Goal: Task Accomplishment & Management: Complete application form

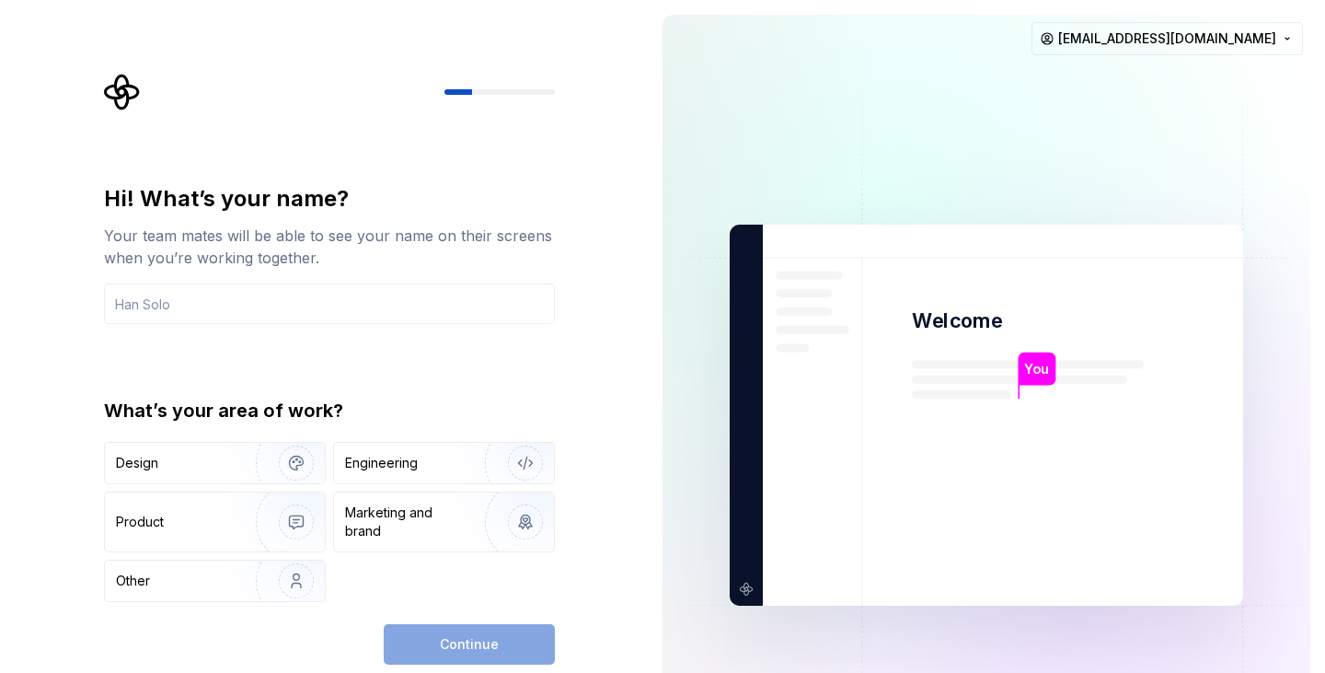
type input "z"
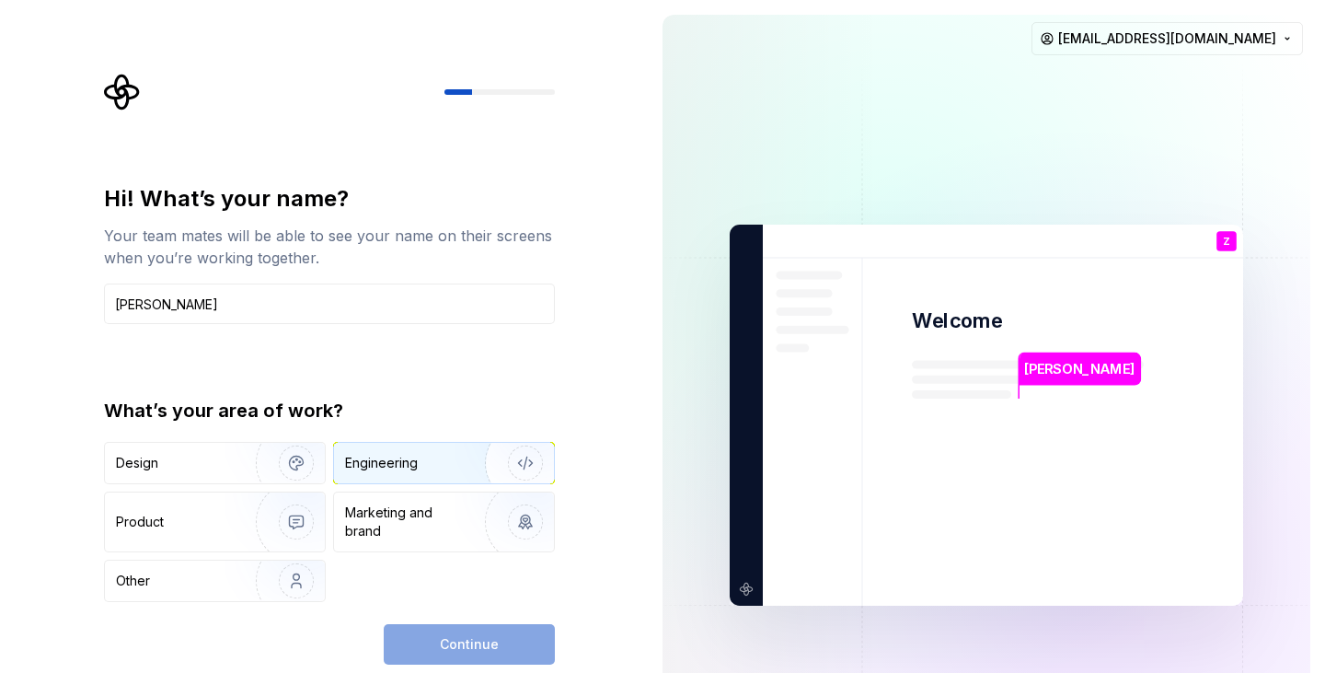
type input "Zubin"
click at [397, 470] on div "Engineering" at bounding box center [381, 463] width 73 height 18
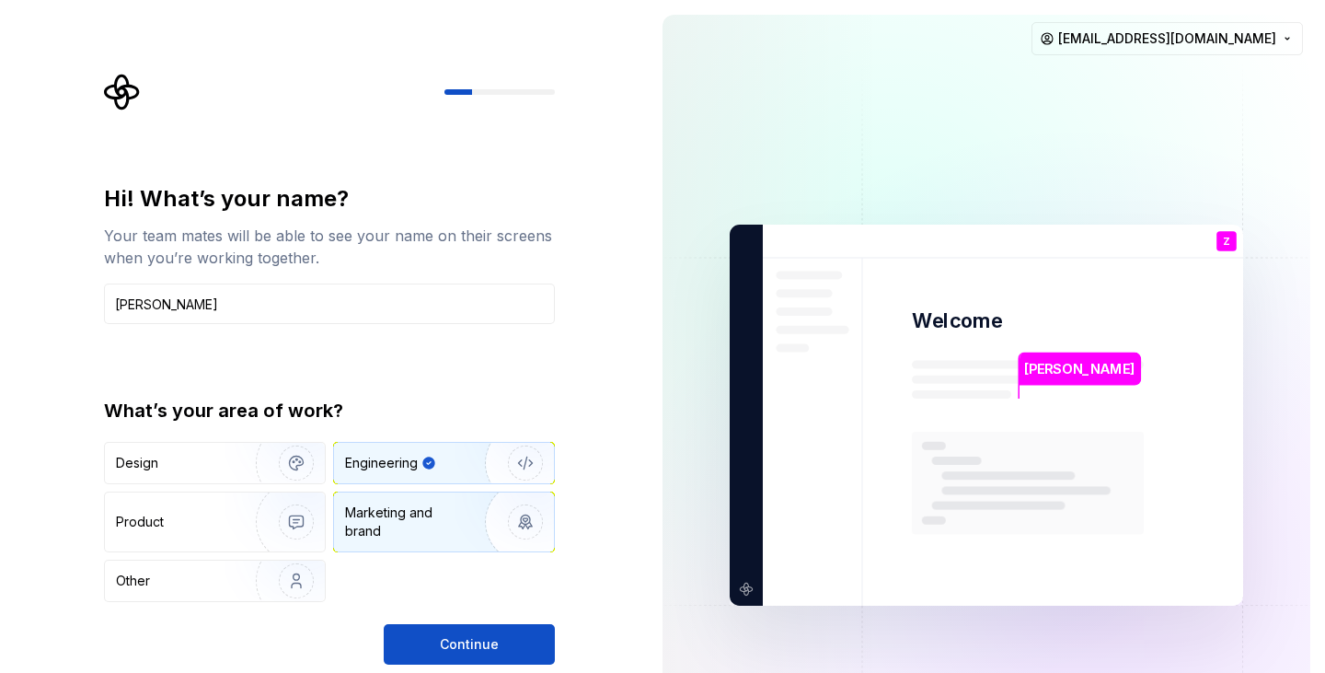
click at [414, 511] on div "Marketing and brand" at bounding box center [407, 521] width 124 height 37
click at [446, 463] on div "Engineering" at bounding box center [418, 463] width 146 height 18
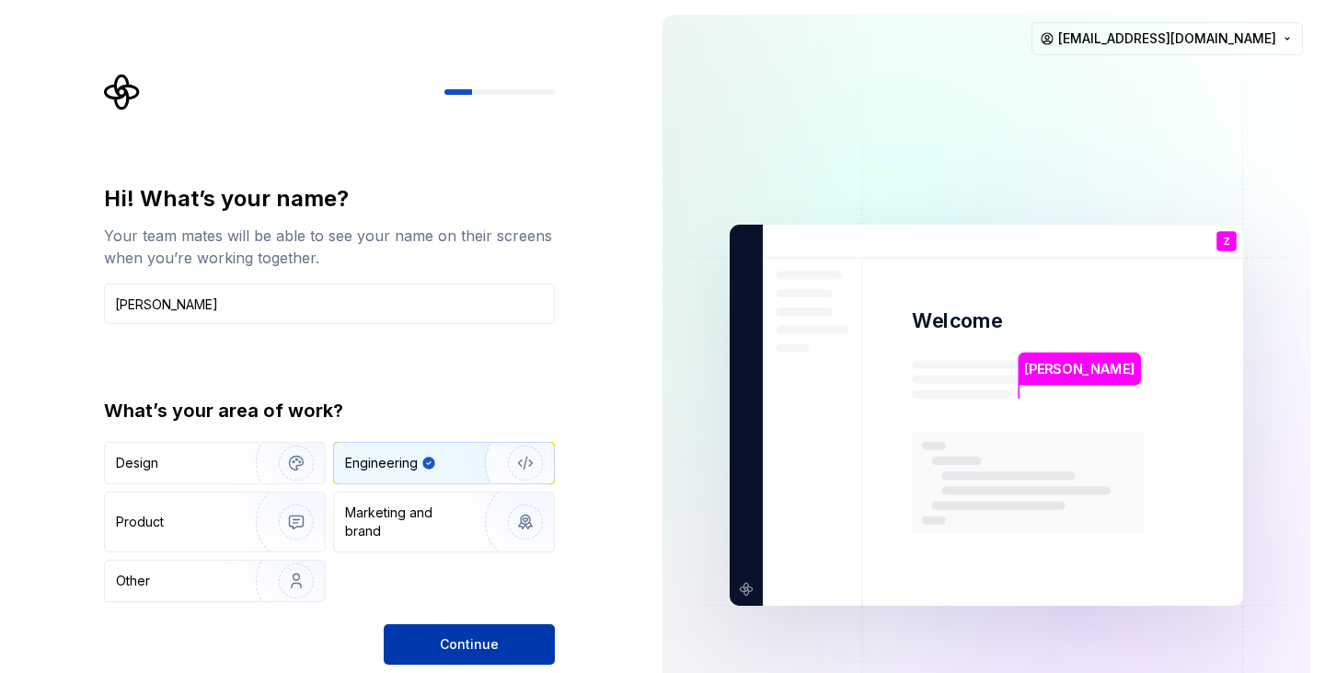
click at [490, 652] on span "Continue" at bounding box center [469, 644] width 59 height 18
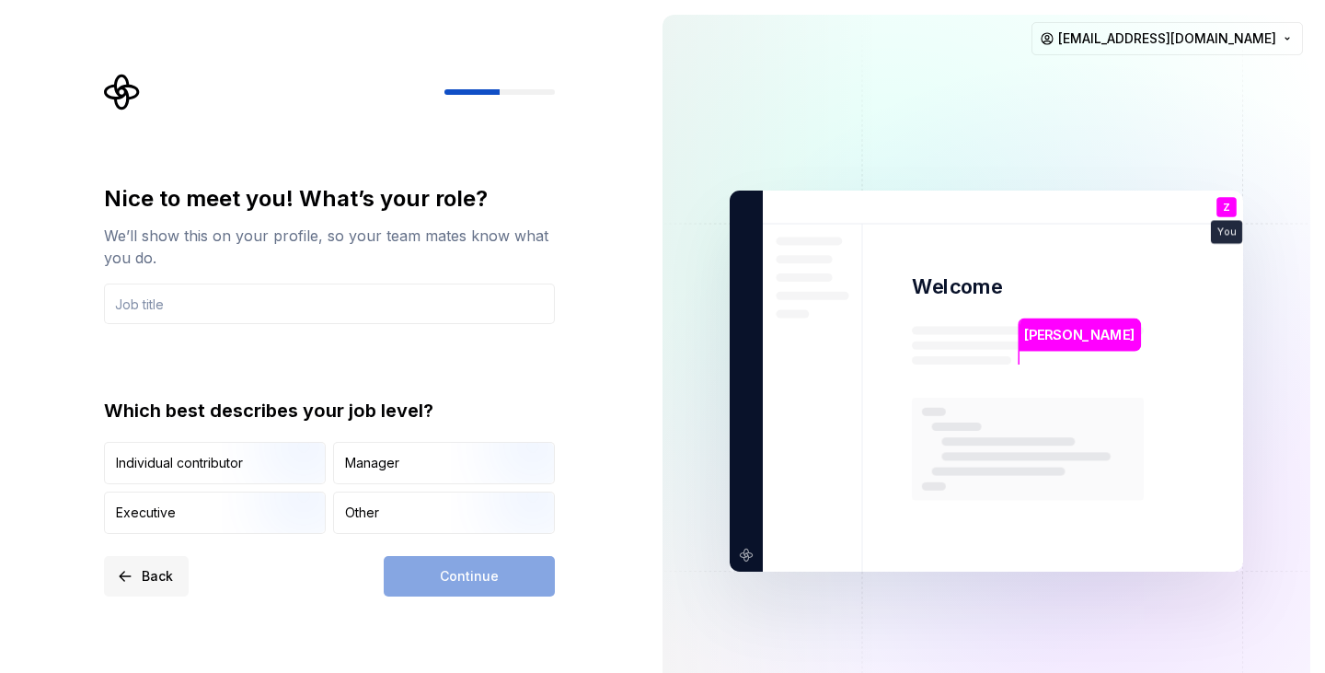
click at [131, 568] on button "Back" at bounding box center [146, 576] width 85 height 40
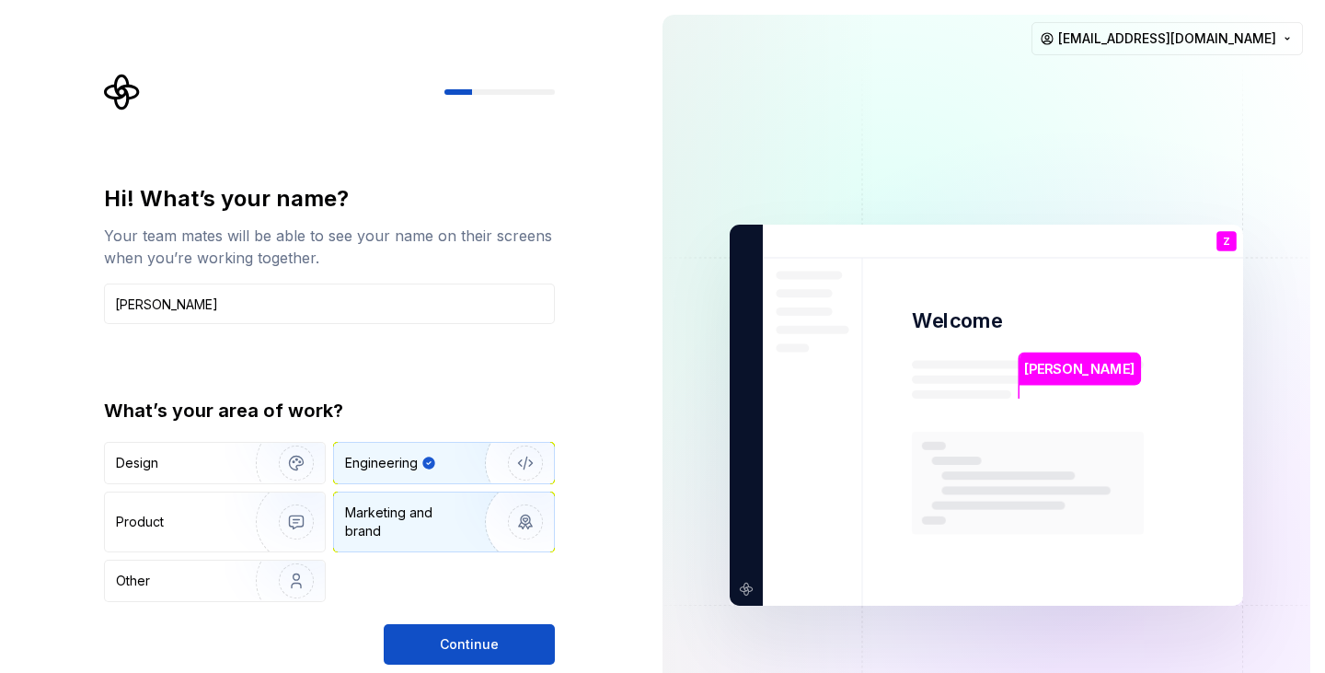
click at [429, 529] on div "Marketing and brand" at bounding box center [407, 521] width 124 height 37
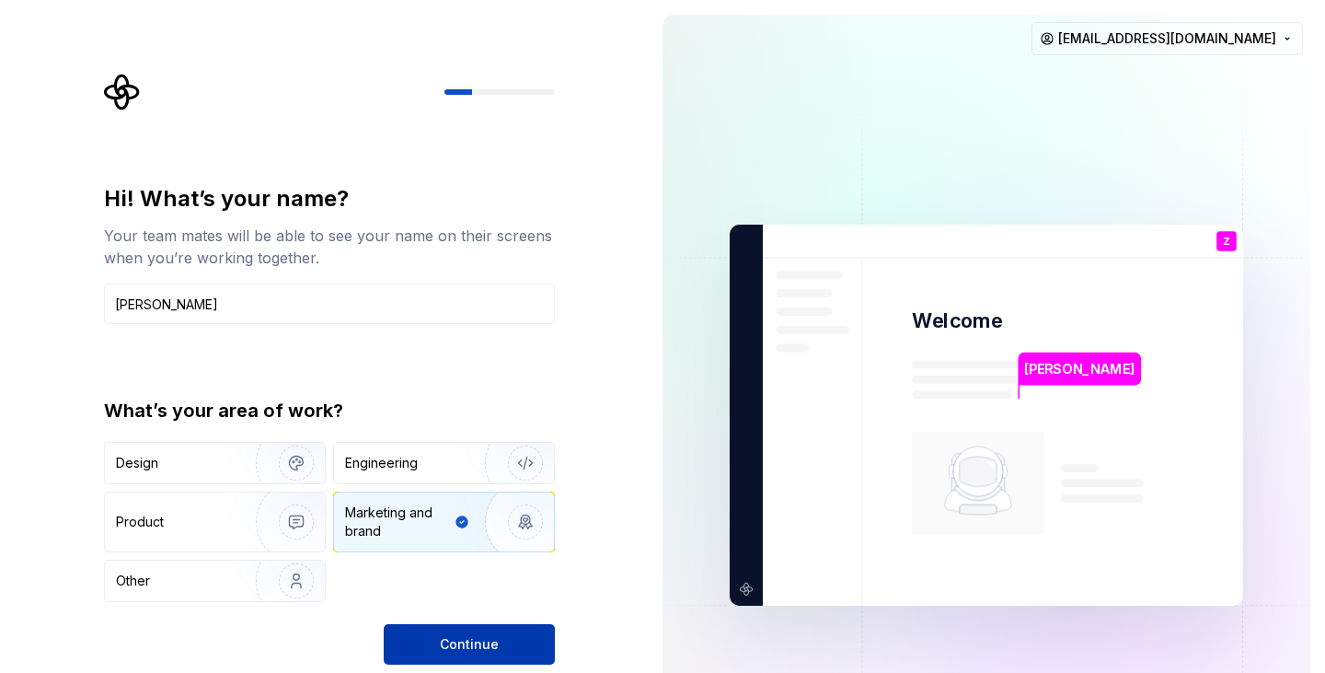
click at [446, 654] on button "Continue" at bounding box center [469, 644] width 171 height 40
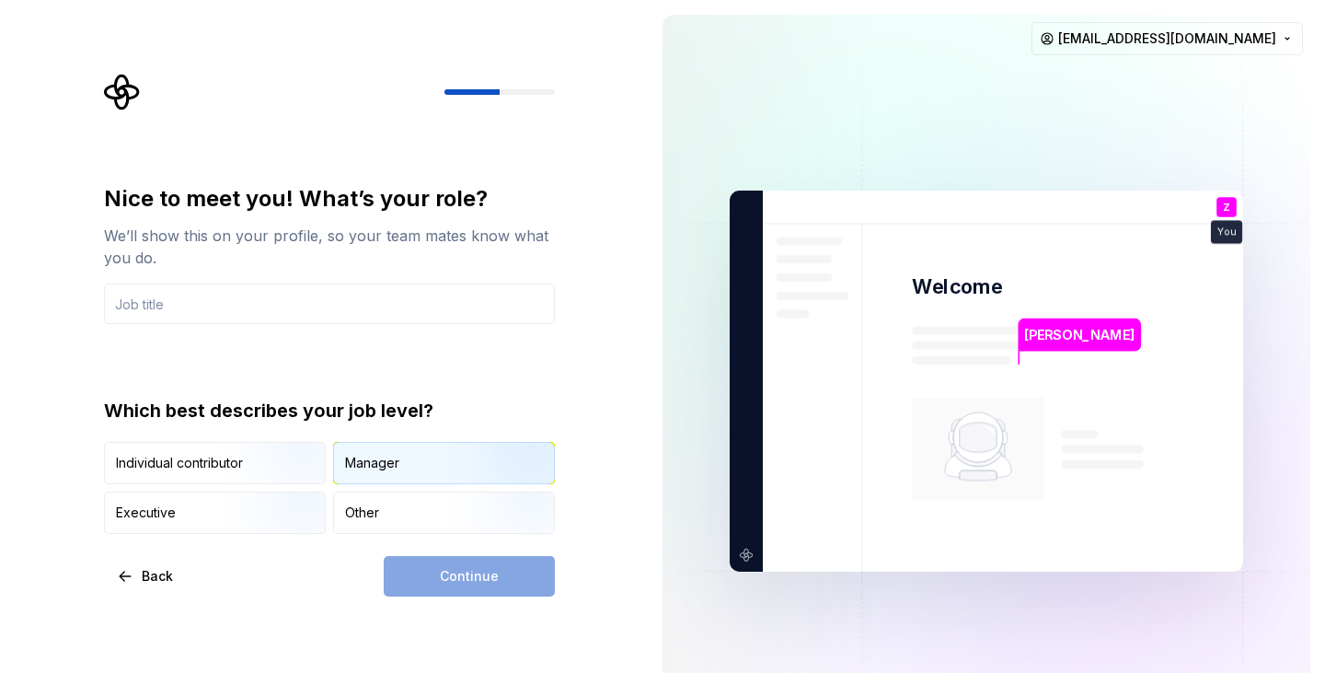
click at [408, 470] on div "Manager" at bounding box center [444, 463] width 220 height 40
click at [436, 587] on div "Continue" at bounding box center [469, 576] width 171 height 40
click at [197, 313] on input "text" at bounding box center [329, 303] width 451 height 40
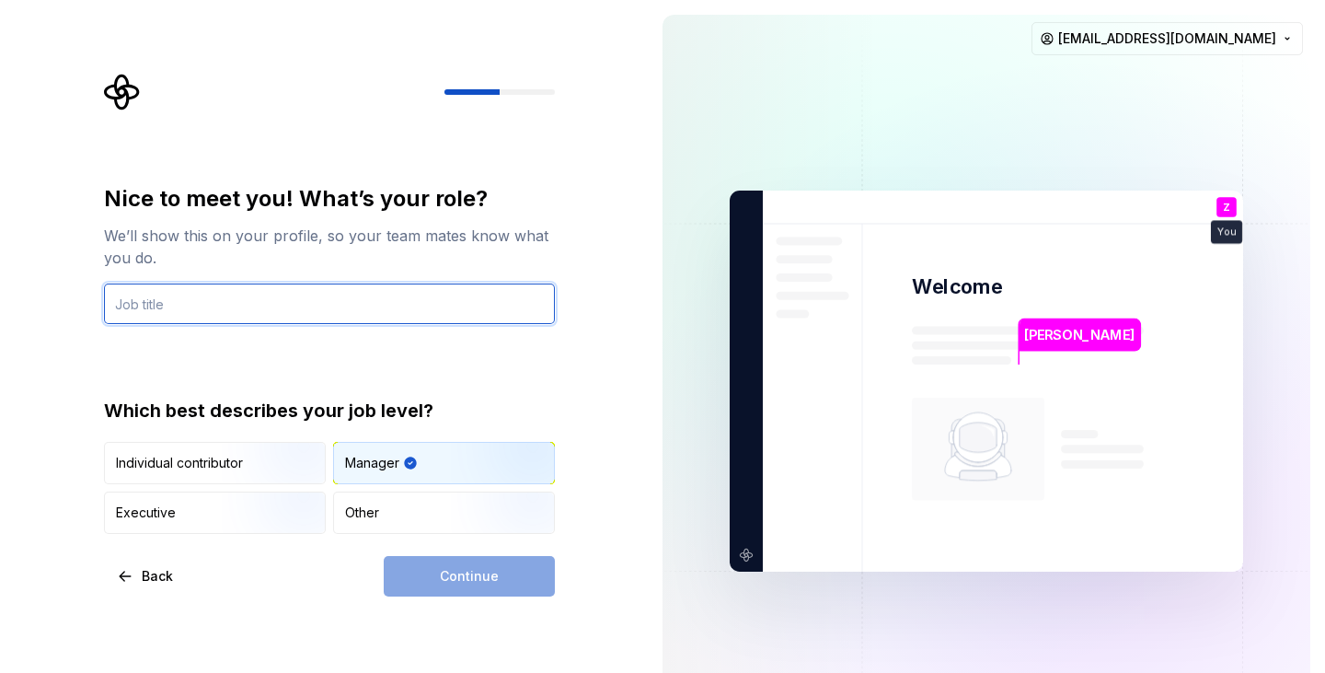
type input "b"
type input "B"
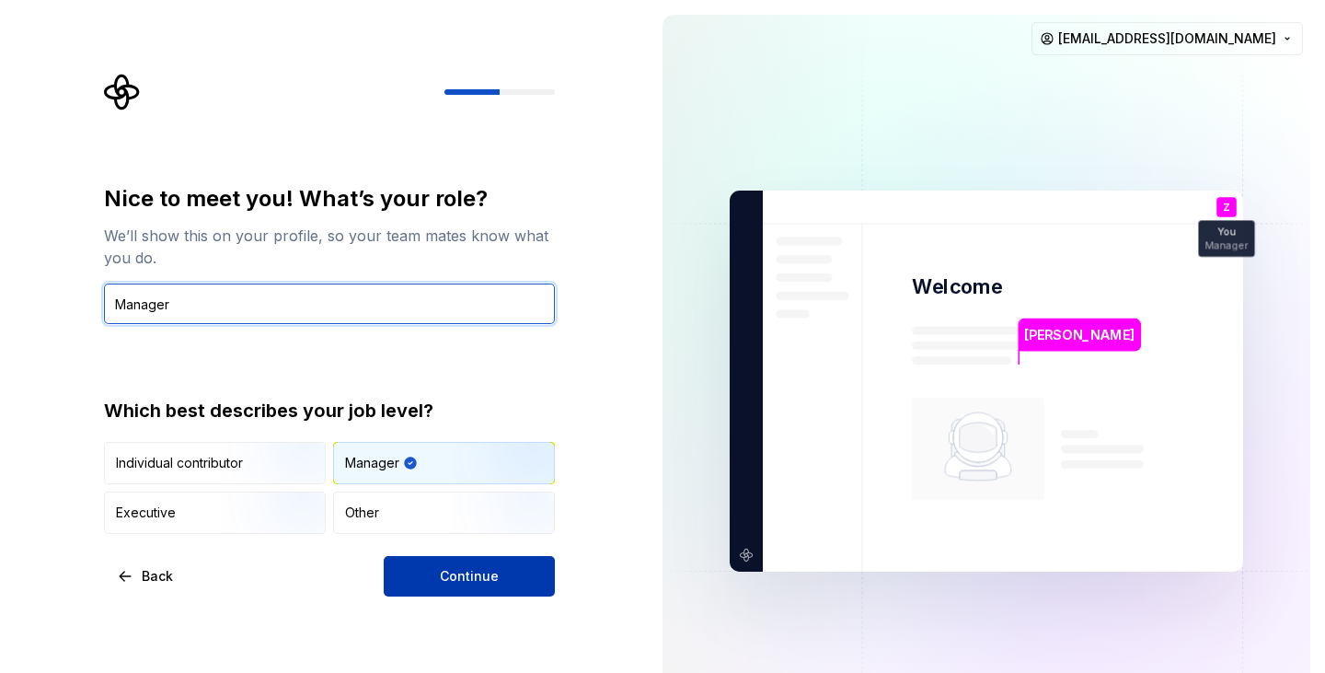
type input "Manager"
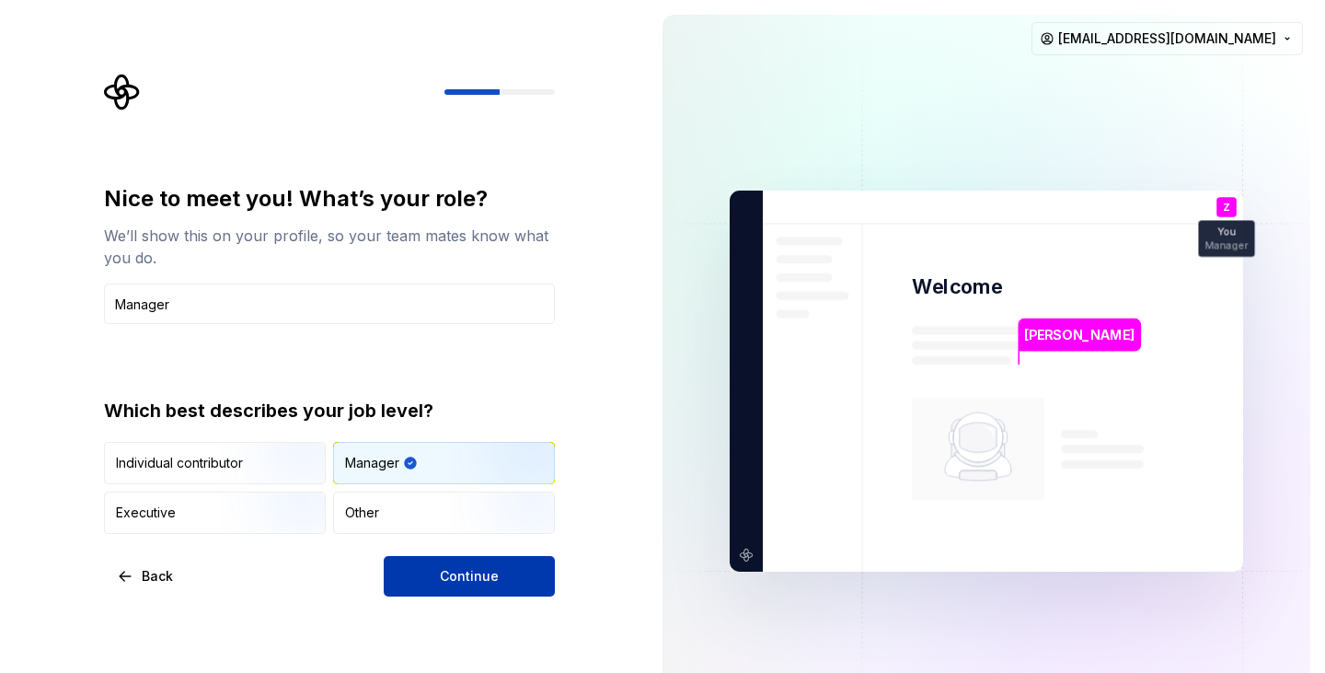
click at [471, 588] on button "Continue" at bounding box center [469, 576] width 171 height 40
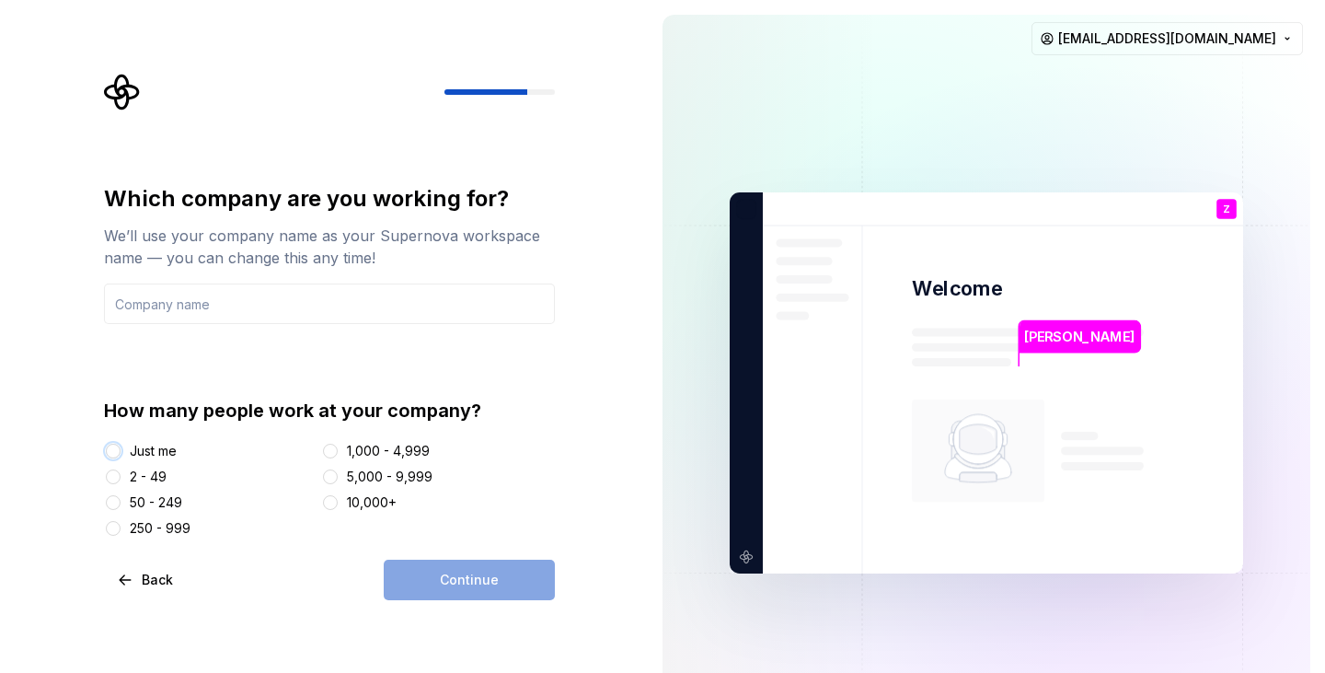
click at [112, 456] on button "Just me" at bounding box center [113, 451] width 15 height 15
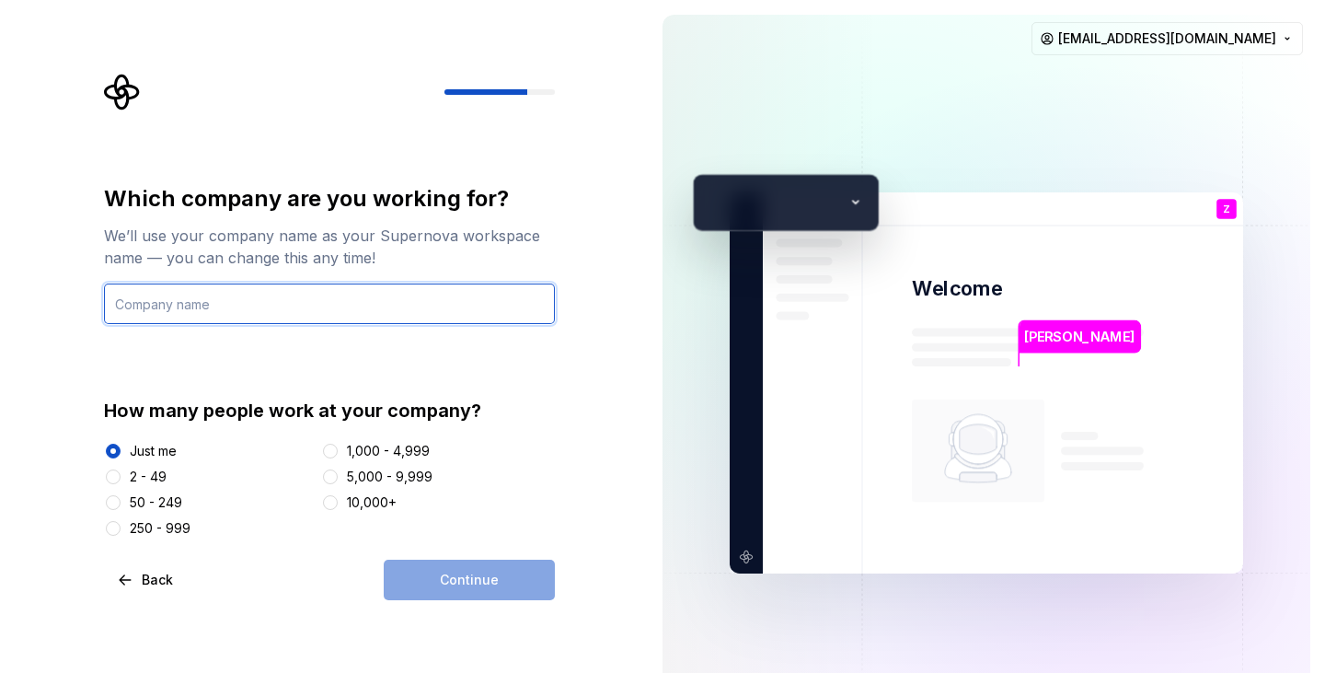
click at [188, 313] on input "text" at bounding box center [329, 303] width 451 height 40
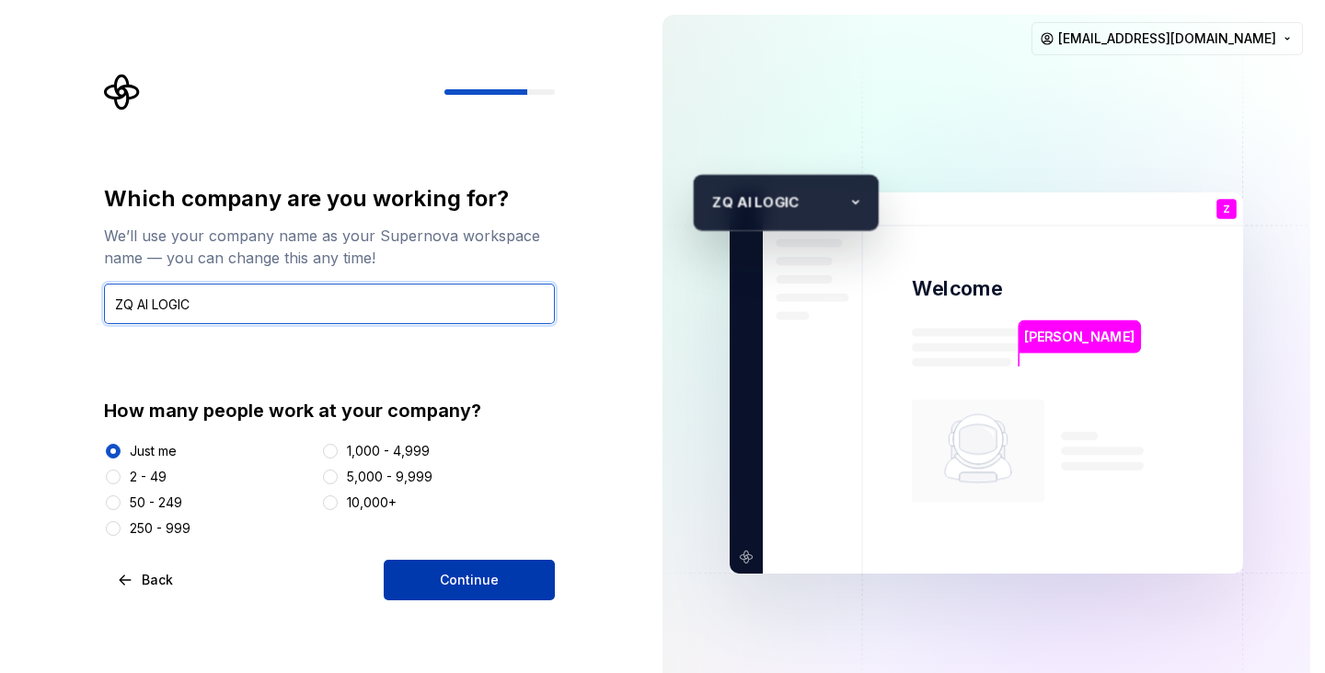
type input "ZQ AI LOGIC"
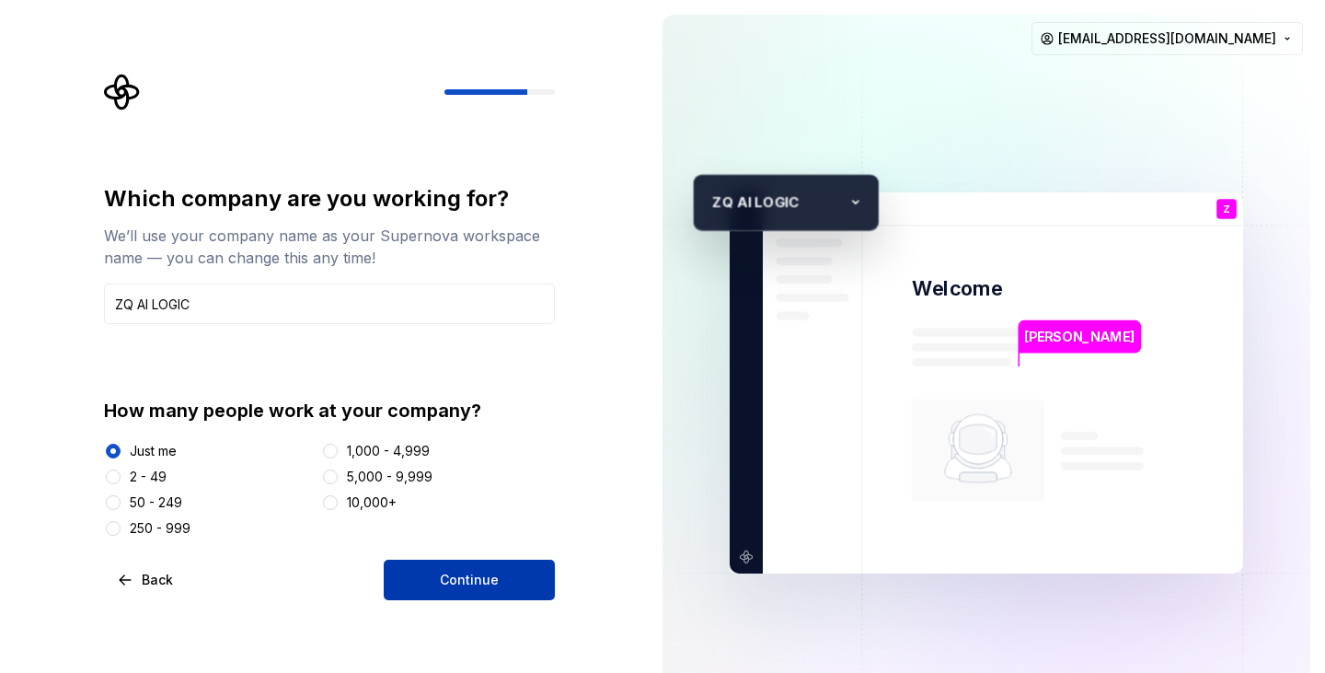
click at [481, 586] on span "Continue" at bounding box center [469, 580] width 59 height 18
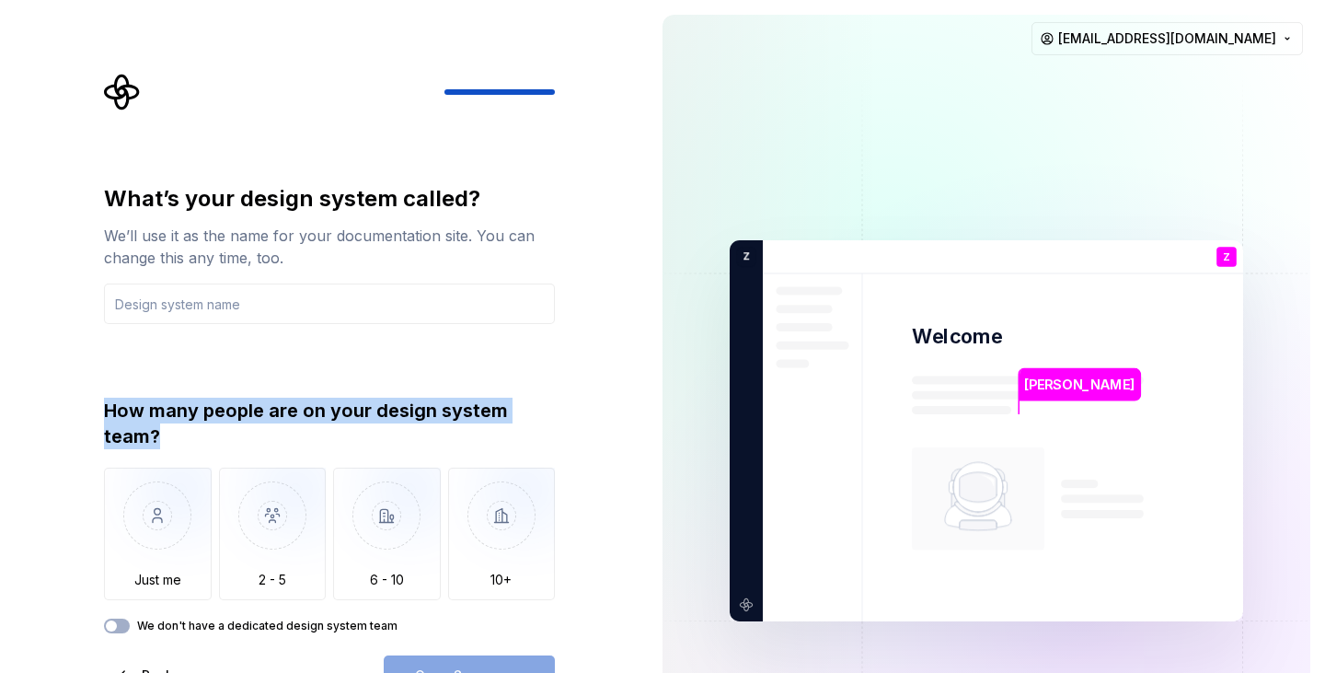
drag, startPoint x: 164, startPoint y: 436, endPoint x: 74, endPoint y: 395, distance: 99.2
click at [84, 389] on div "What’s your design system called? We’ll use it as the name for your documentati…" at bounding box center [324, 430] width 648 height 861
click at [810, 93] on img at bounding box center [986, 431] width 745 height 870
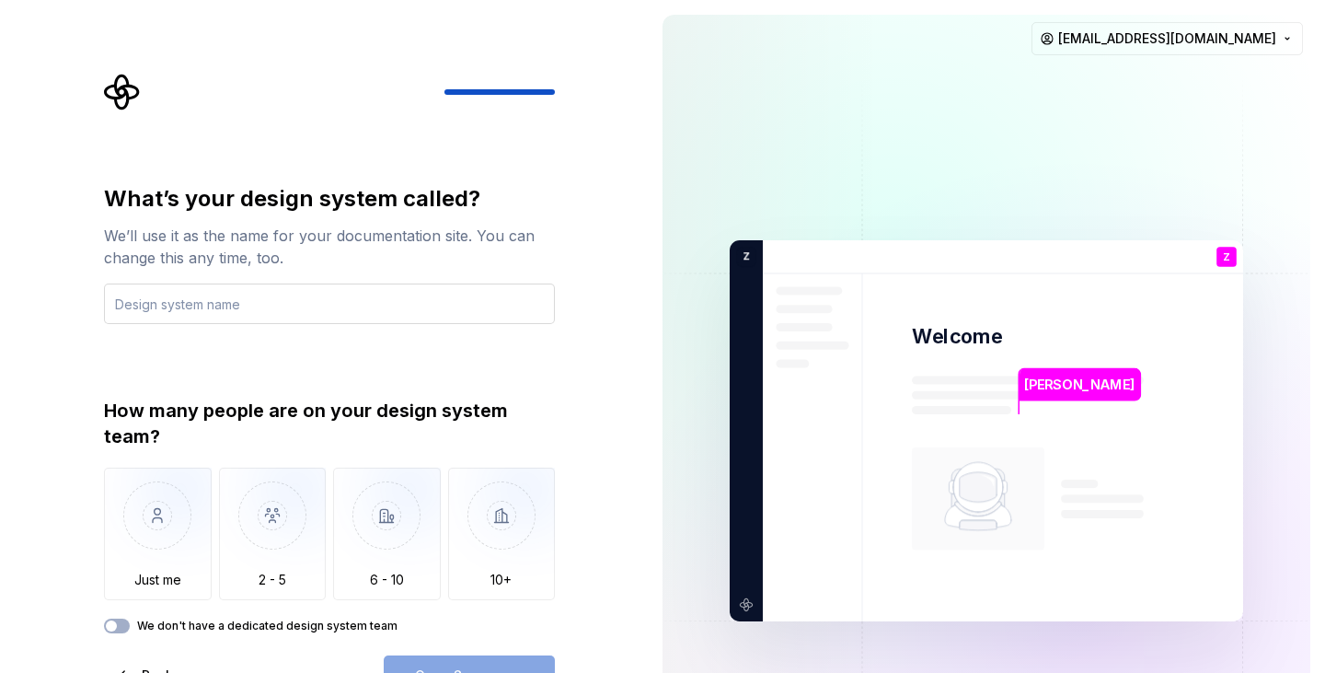
click at [288, 320] on input "text" at bounding box center [329, 303] width 451 height 40
click at [197, 547] on img "button" at bounding box center [158, 528] width 108 height 123
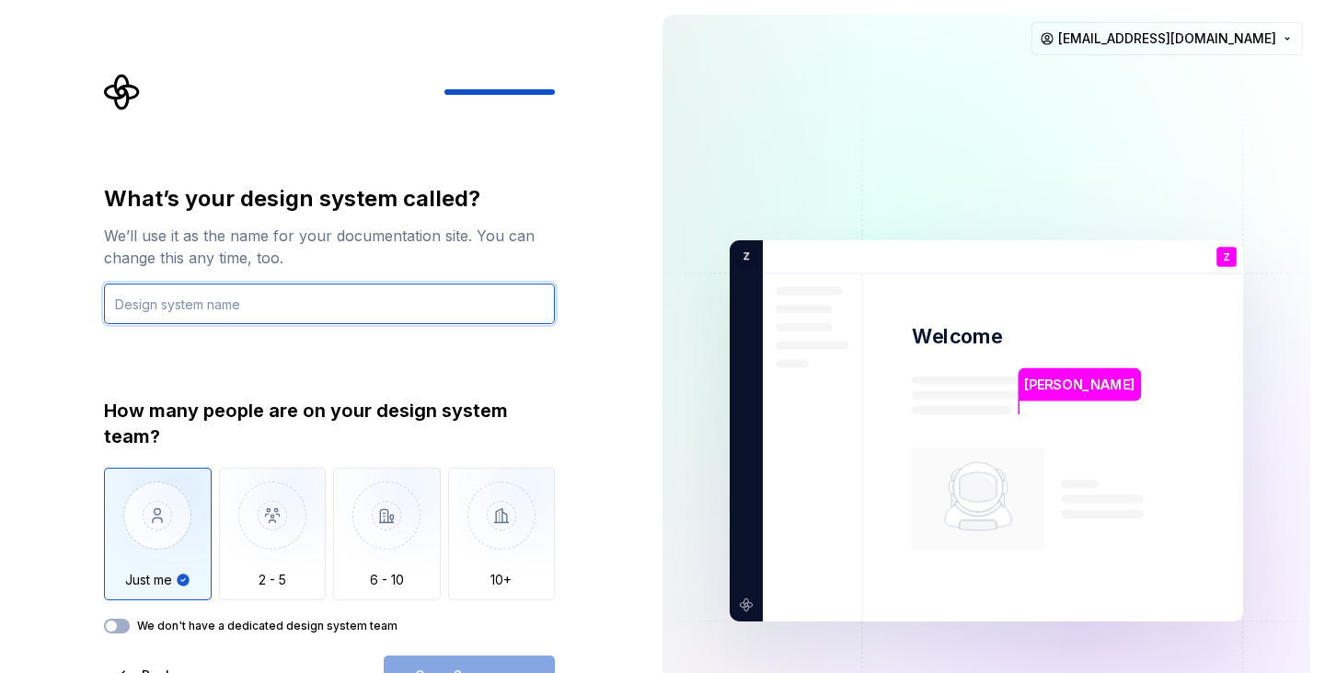
click at [230, 314] on input "text" at bounding box center [329, 303] width 451 height 40
type input "ZQ"
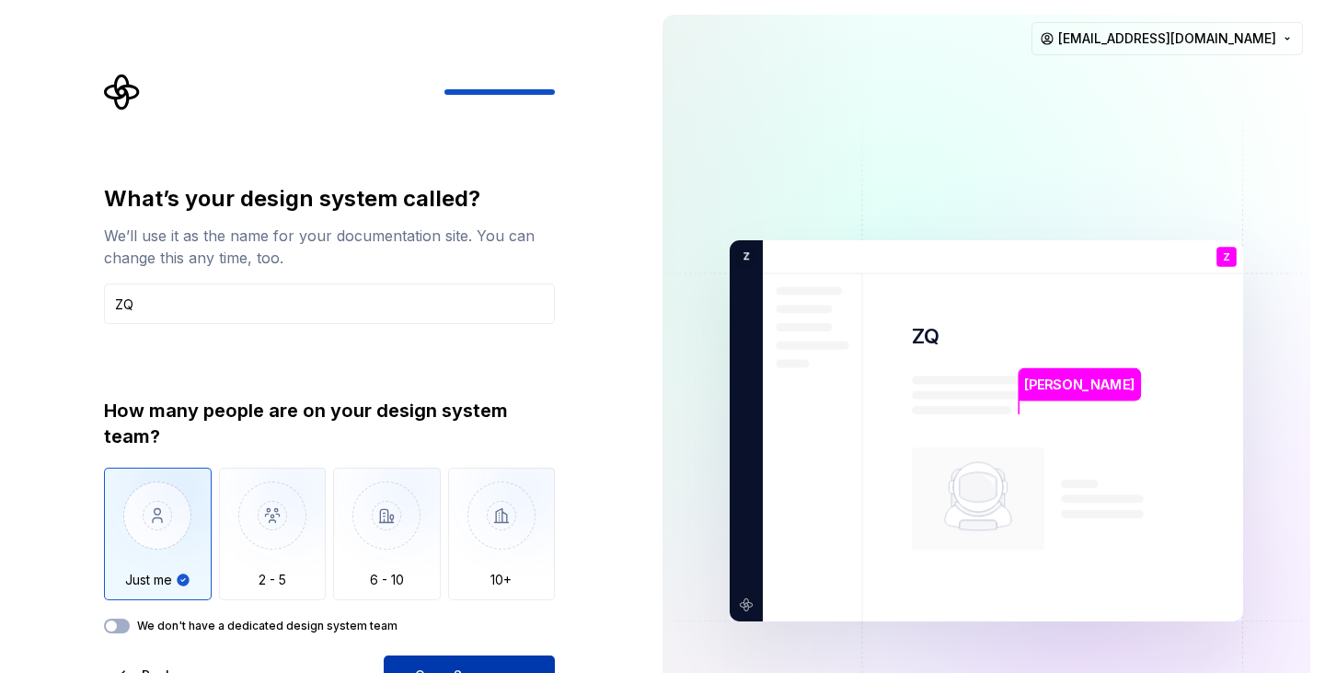
click at [489, 668] on span "Open Supernova" at bounding box center [469, 675] width 109 height 18
click at [134, 626] on div "We don't have a dedicated design system team" at bounding box center [329, 625] width 451 height 15
click at [133, 627] on div "We don't have a dedicated design system team" at bounding box center [329, 625] width 451 height 15
click at [120, 629] on button "We don't have a dedicated design system team" at bounding box center [117, 625] width 26 height 15
click at [468, 660] on div "Open Supernova" at bounding box center [469, 675] width 171 height 40
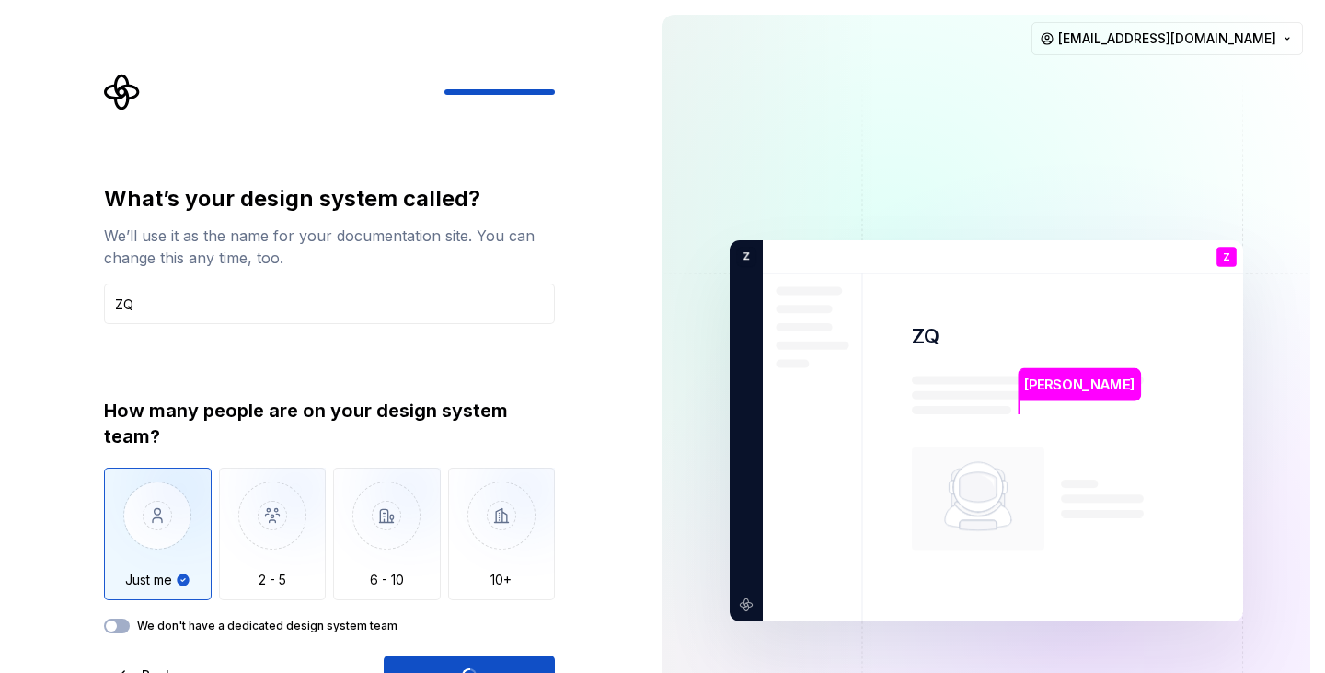
click at [467, 663] on div "Open Supernova" at bounding box center [469, 675] width 171 height 40
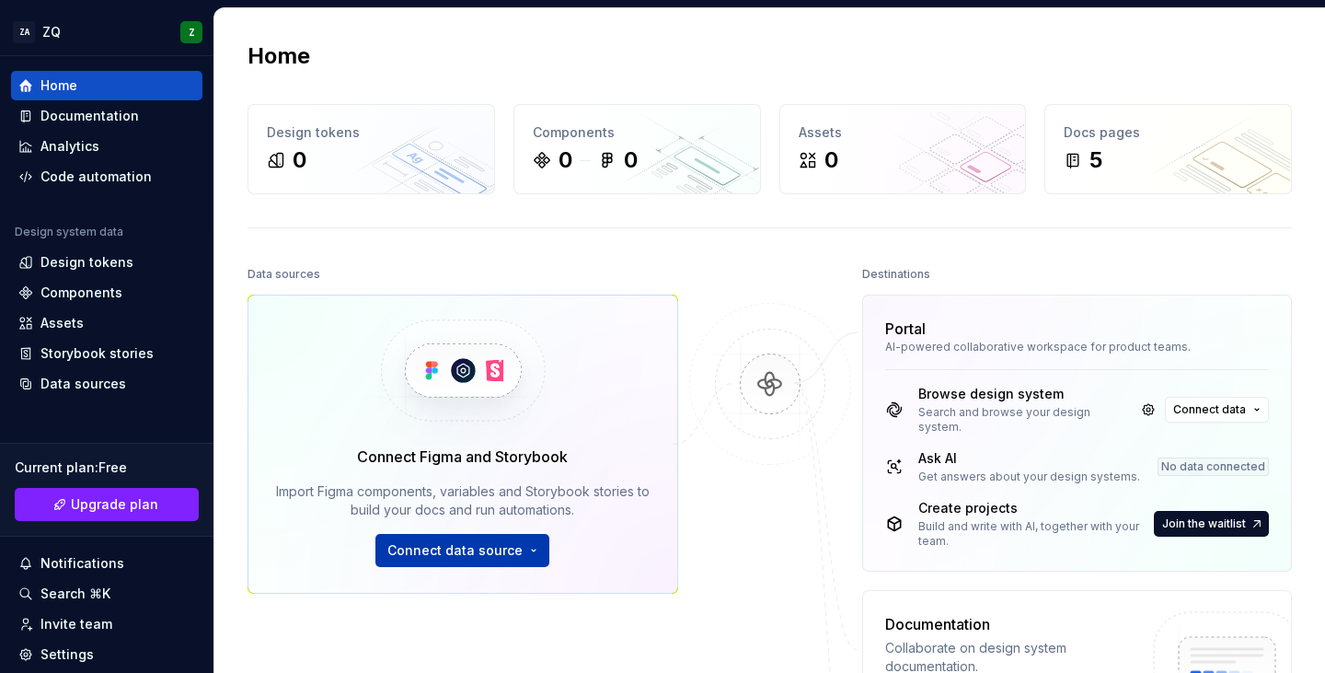
click at [518, 548] on button "Connect data source" at bounding box center [462, 550] width 174 height 33
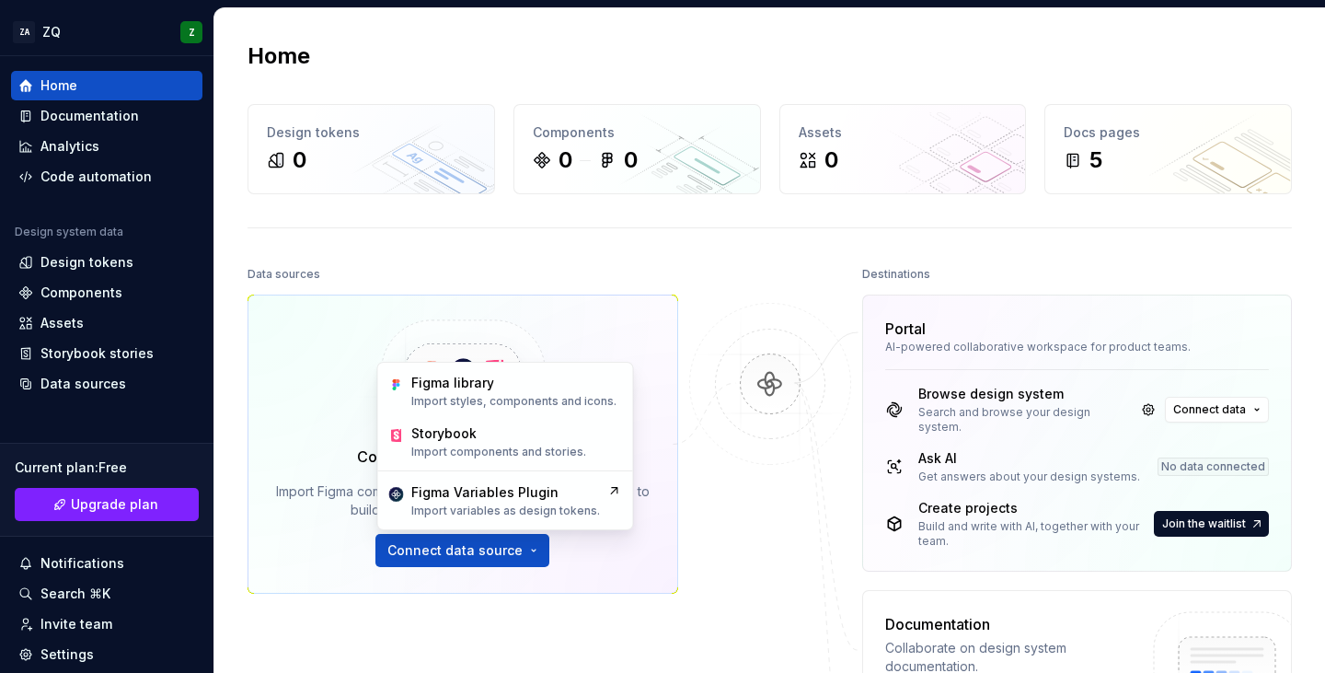
click at [678, 513] on div at bounding box center [770, 585] width 184 height 649
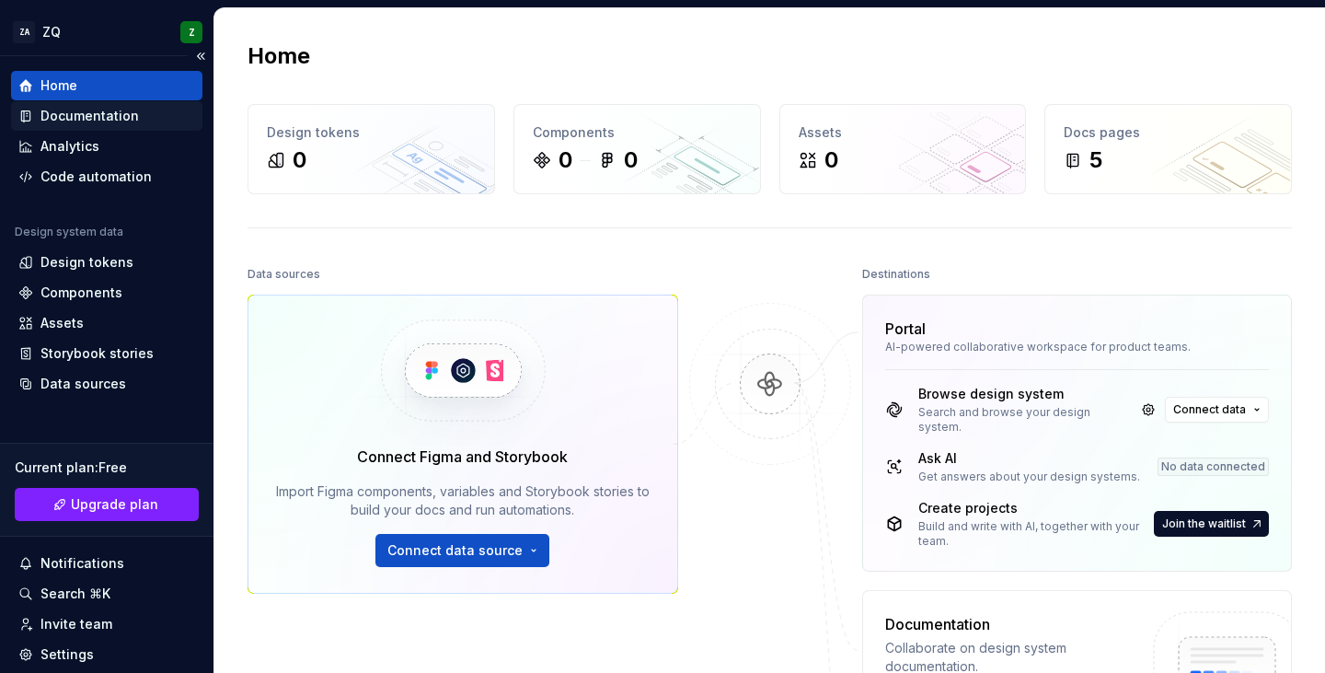
click at [61, 112] on div "Documentation" at bounding box center [89, 116] width 98 height 18
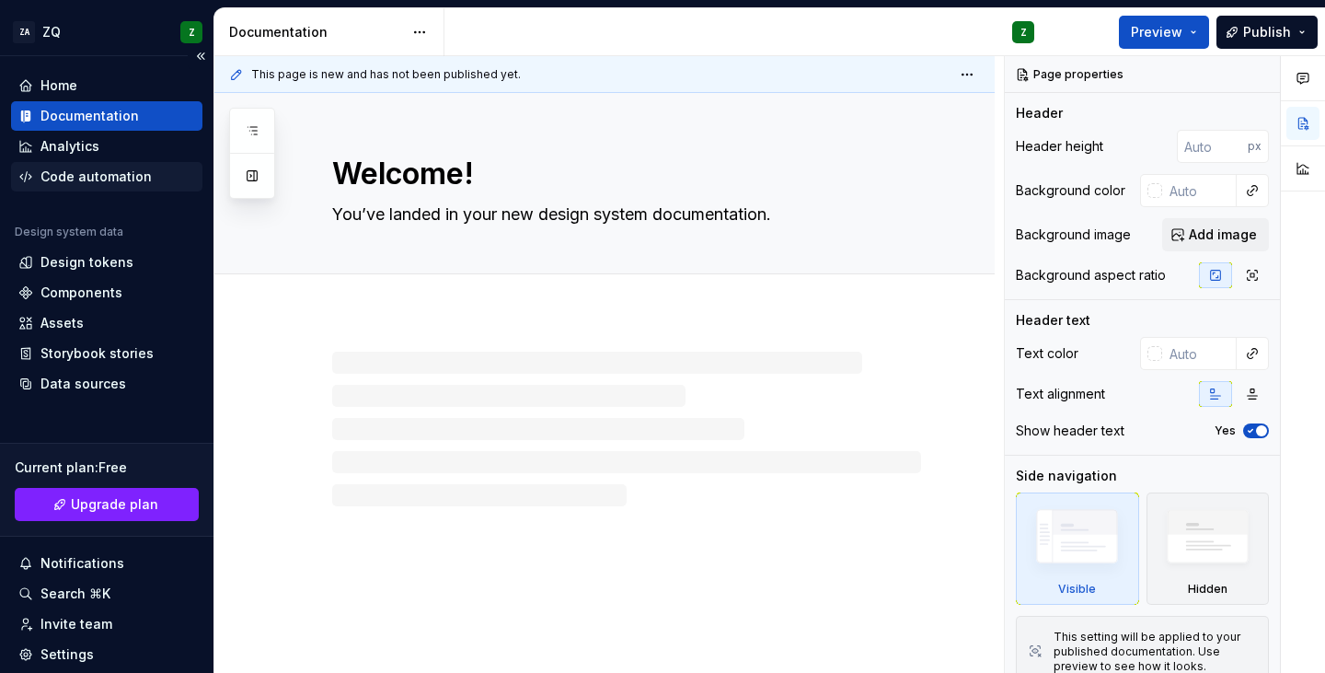
type textarea "*"
click at [83, 179] on div "Code automation" at bounding box center [95, 176] width 111 height 18
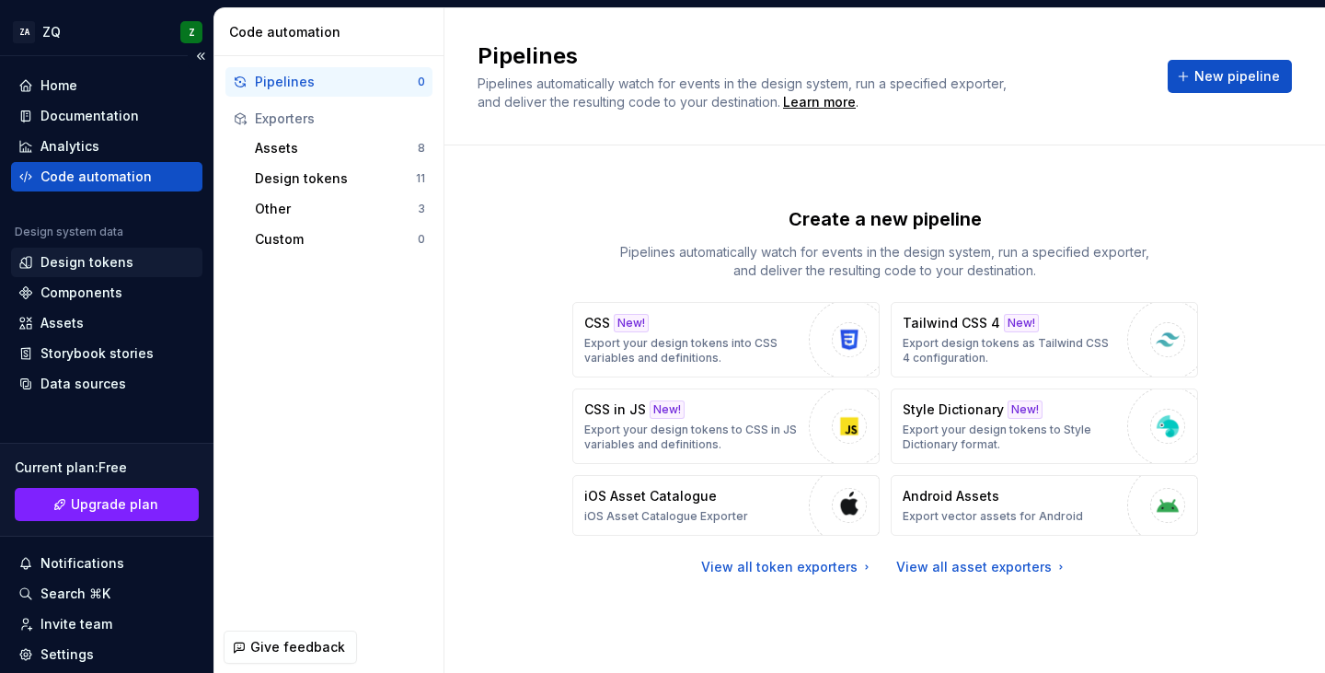
click at [84, 269] on div "Design tokens" at bounding box center [86, 262] width 93 height 18
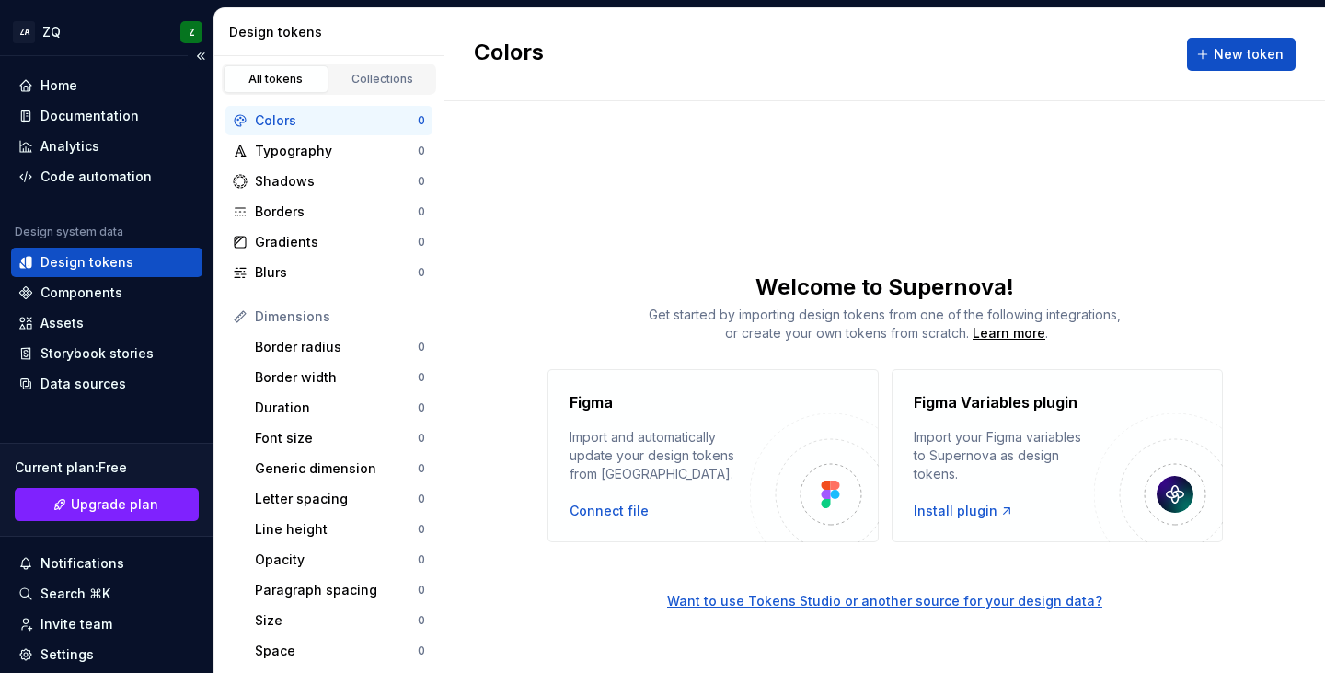
click at [88, 307] on div "Design system data Design tokens Components Assets Storybook stories Data sourc…" at bounding box center [106, 312] width 191 height 174
click at [88, 303] on div "Components" at bounding box center [106, 292] width 191 height 29
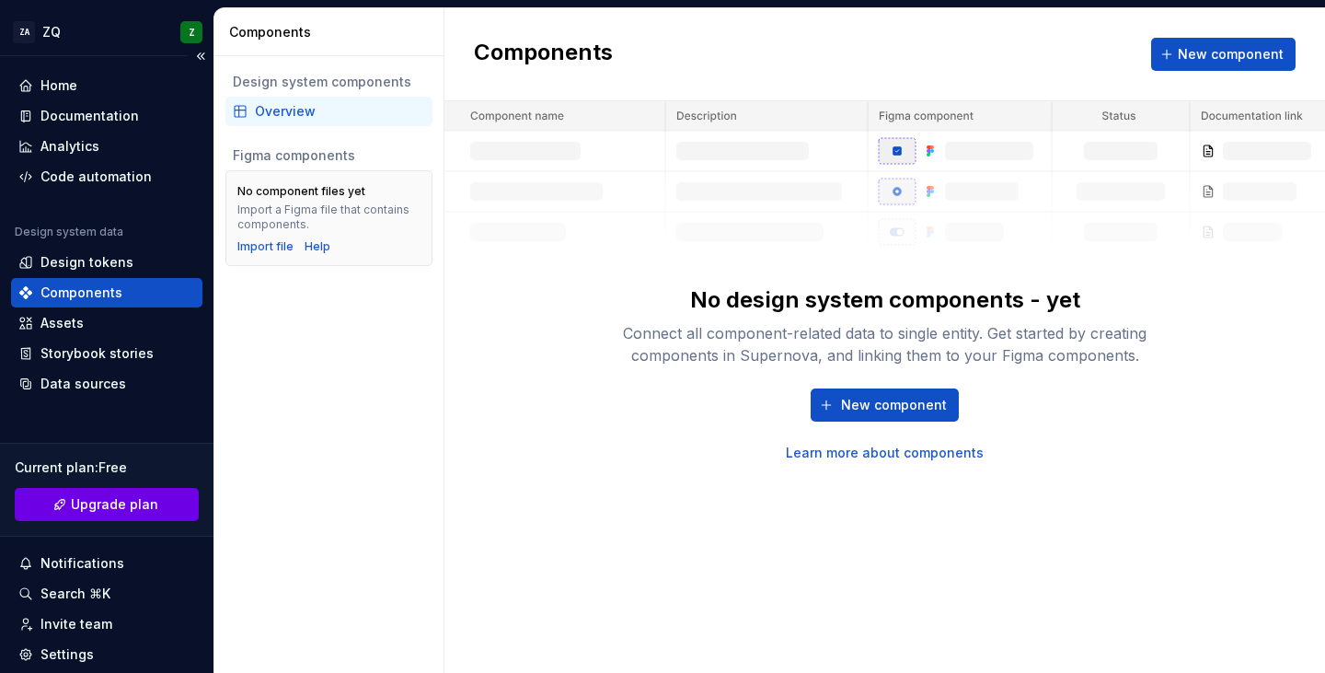
click at [122, 507] on span "Upgrade plan" at bounding box center [114, 504] width 87 height 18
click at [70, 93] on div "Home" at bounding box center [58, 85] width 37 height 18
